Goal: Transaction & Acquisition: Subscribe to service/newsletter

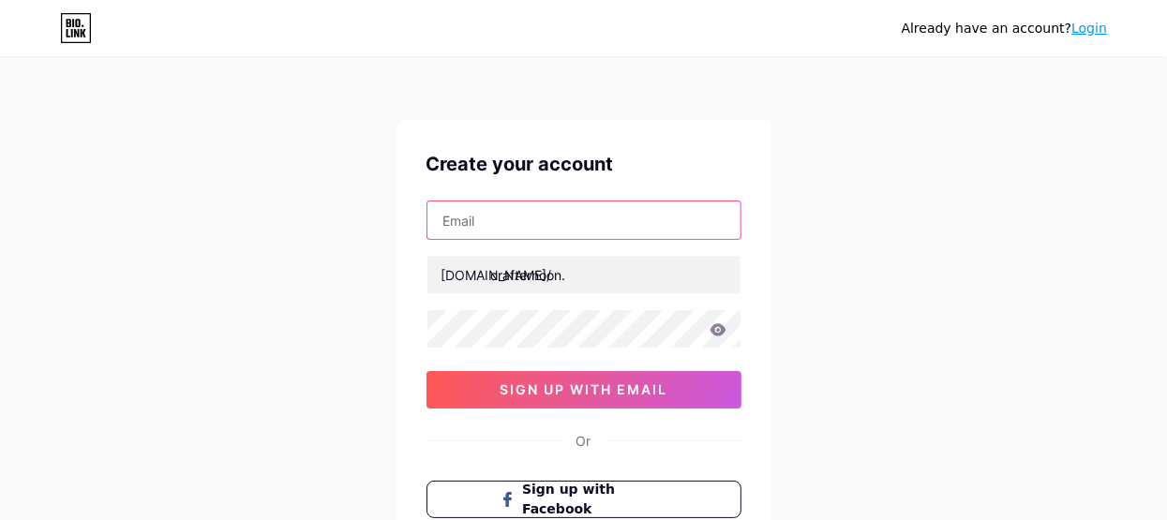
click at [574, 230] on input "text" at bounding box center [583, 220] width 313 height 37
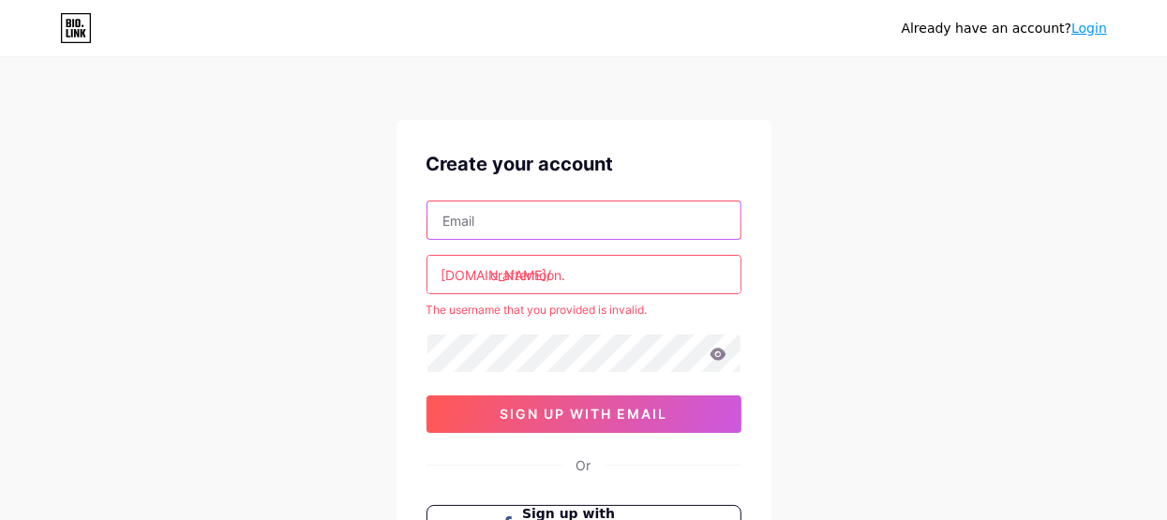
type input "[EMAIL_ADDRESS][DOMAIN_NAME]"
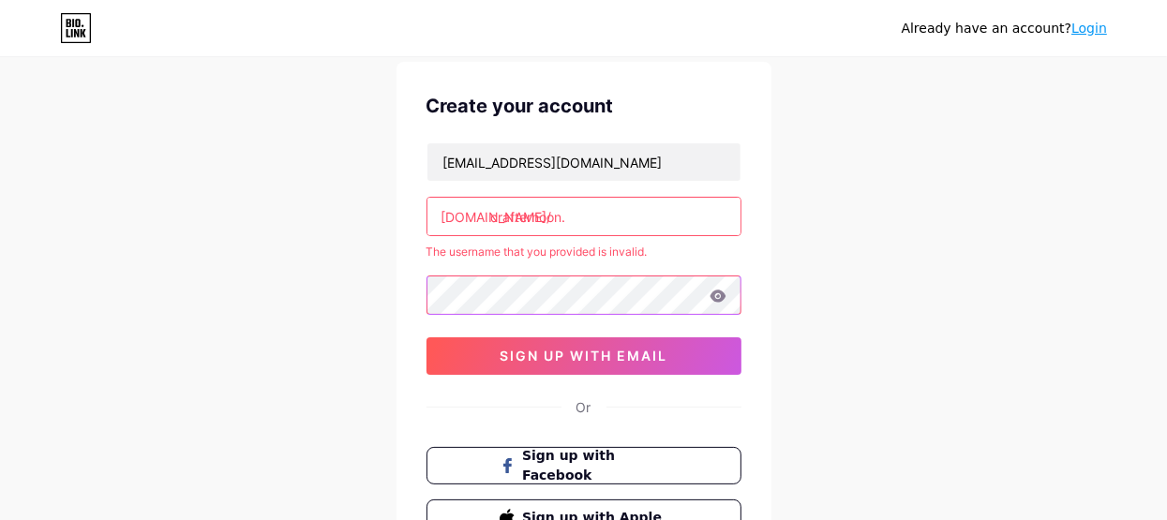
scroll to position [31, 0]
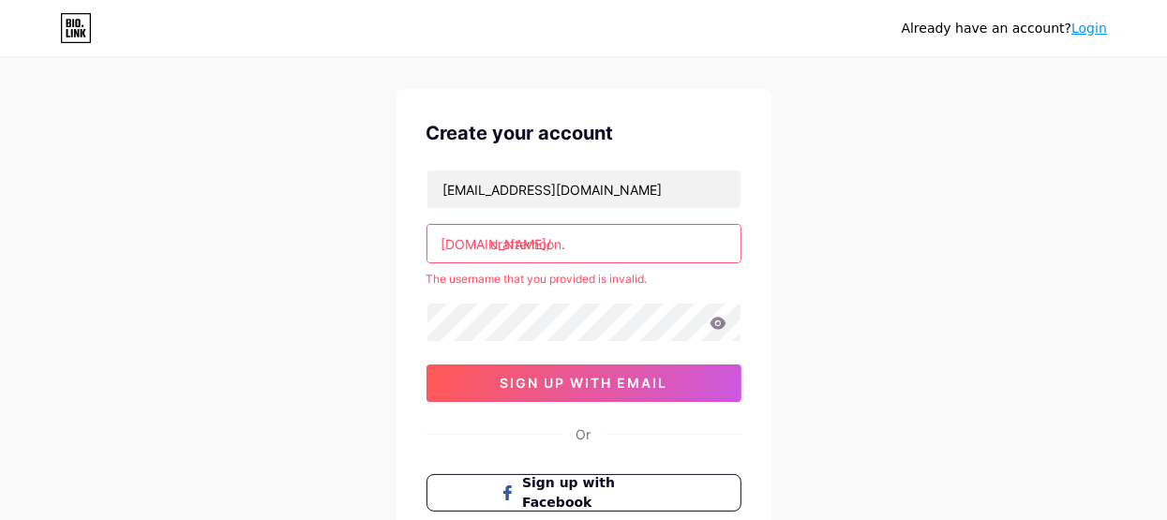
click at [574, 251] on input "crafternoon." at bounding box center [583, 243] width 313 height 37
drag, startPoint x: 568, startPoint y: 242, endPoint x: 433, endPoint y: 243, distance: 135.0
click at [433, 243] on input "crafternoon." at bounding box center [583, 243] width 313 height 37
click at [404, 258] on div "Create your account [EMAIL_ADDRESS][DOMAIN_NAME] [DOMAIN_NAME]/ crafternoon. Th…" at bounding box center [583, 341] width 375 height 505
click at [710, 321] on icon at bounding box center [718, 323] width 16 height 12
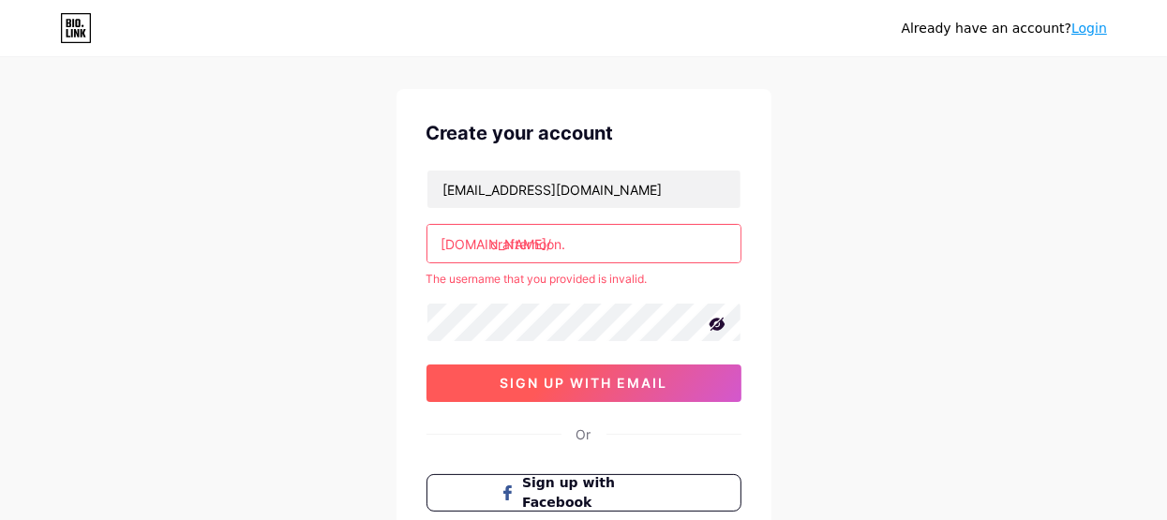
click at [680, 375] on button "sign up with email" at bounding box center [583, 383] width 315 height 37
